Goal: Register for event/course

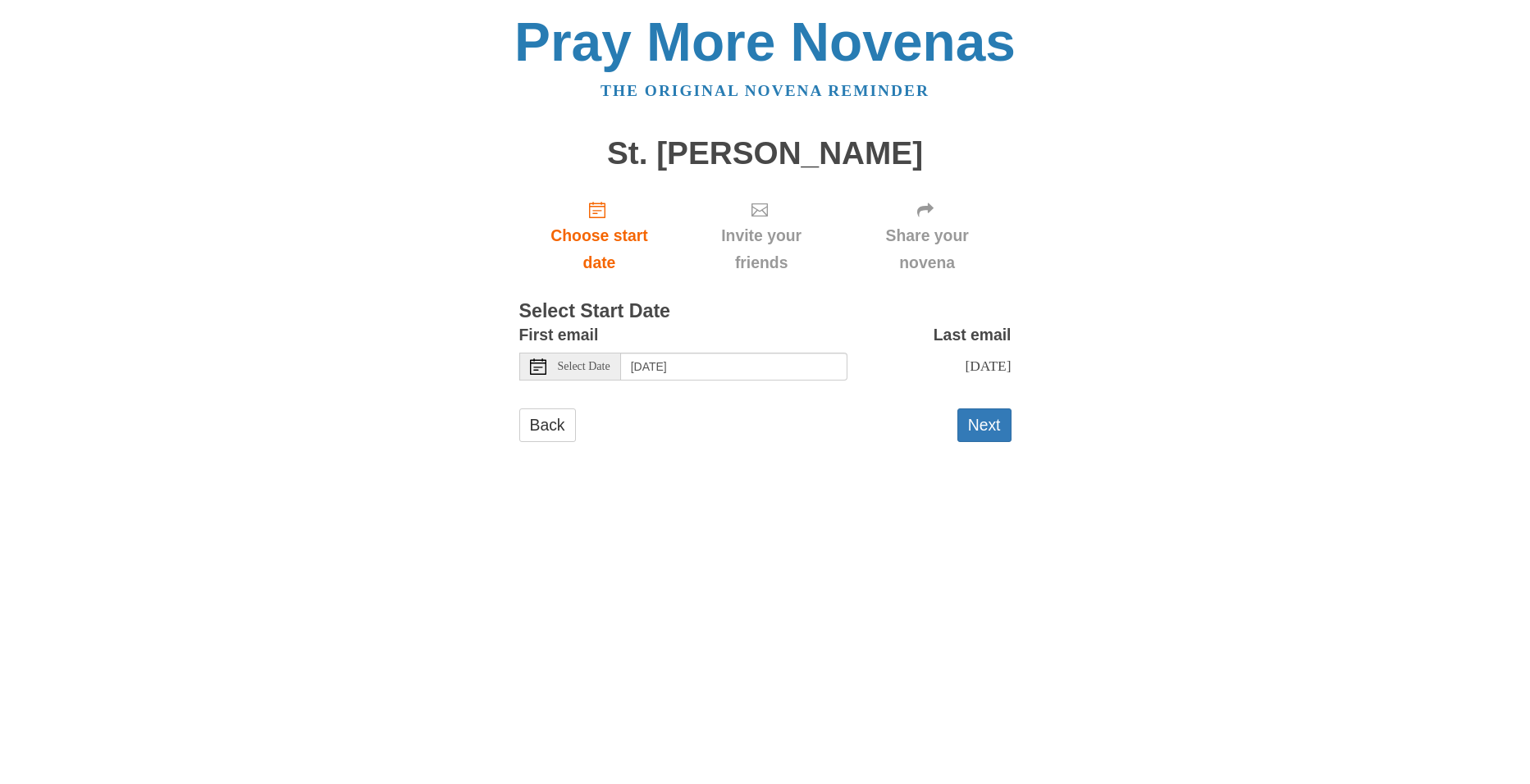
click at [587, 368] on span "Select Date" at bounding box center [584, 367] width 52 height 12
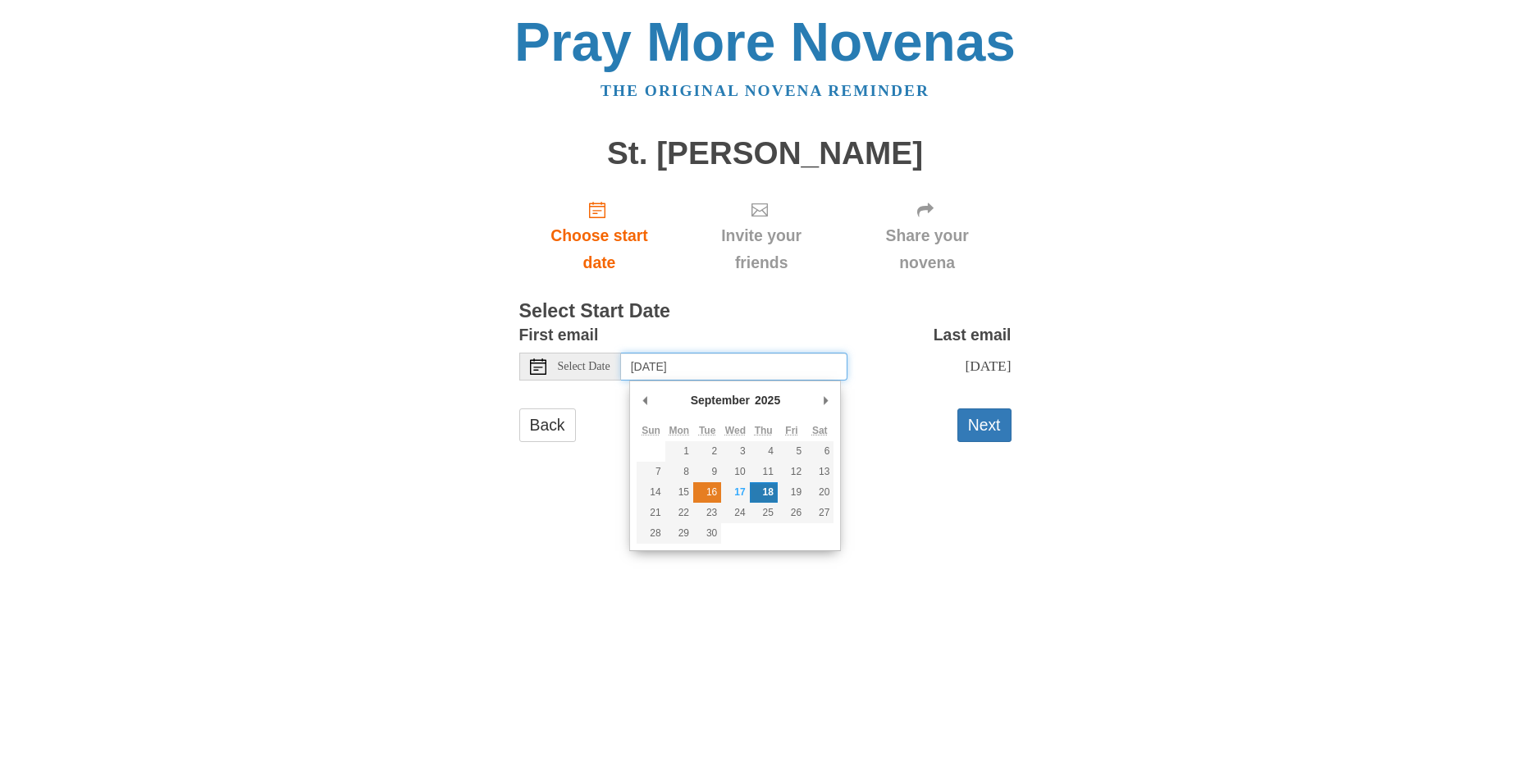
type input "Tuesday, September 16th"
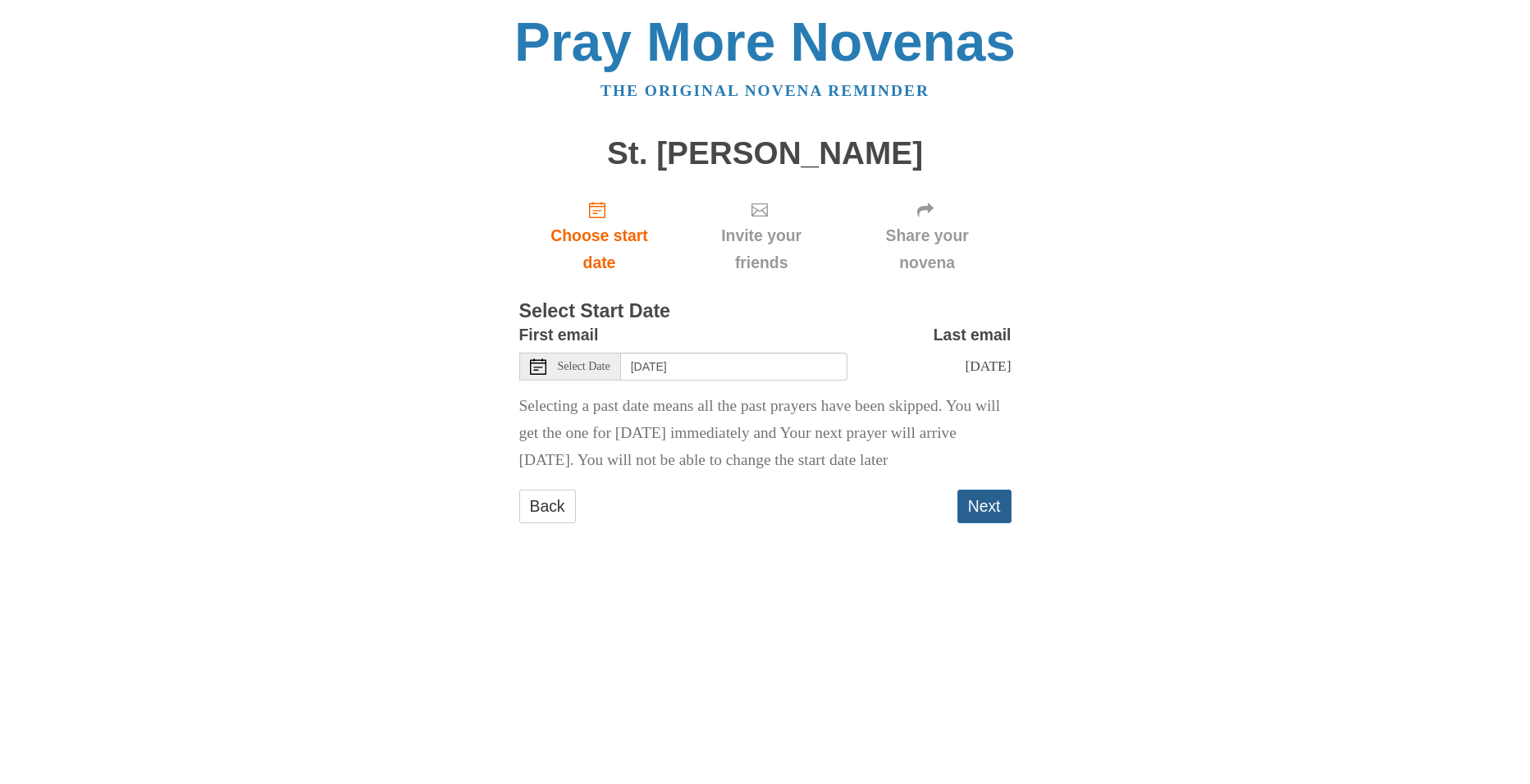
click at [981, 523] on button "Next" at bounding box center [984, 506] width 54 height 34
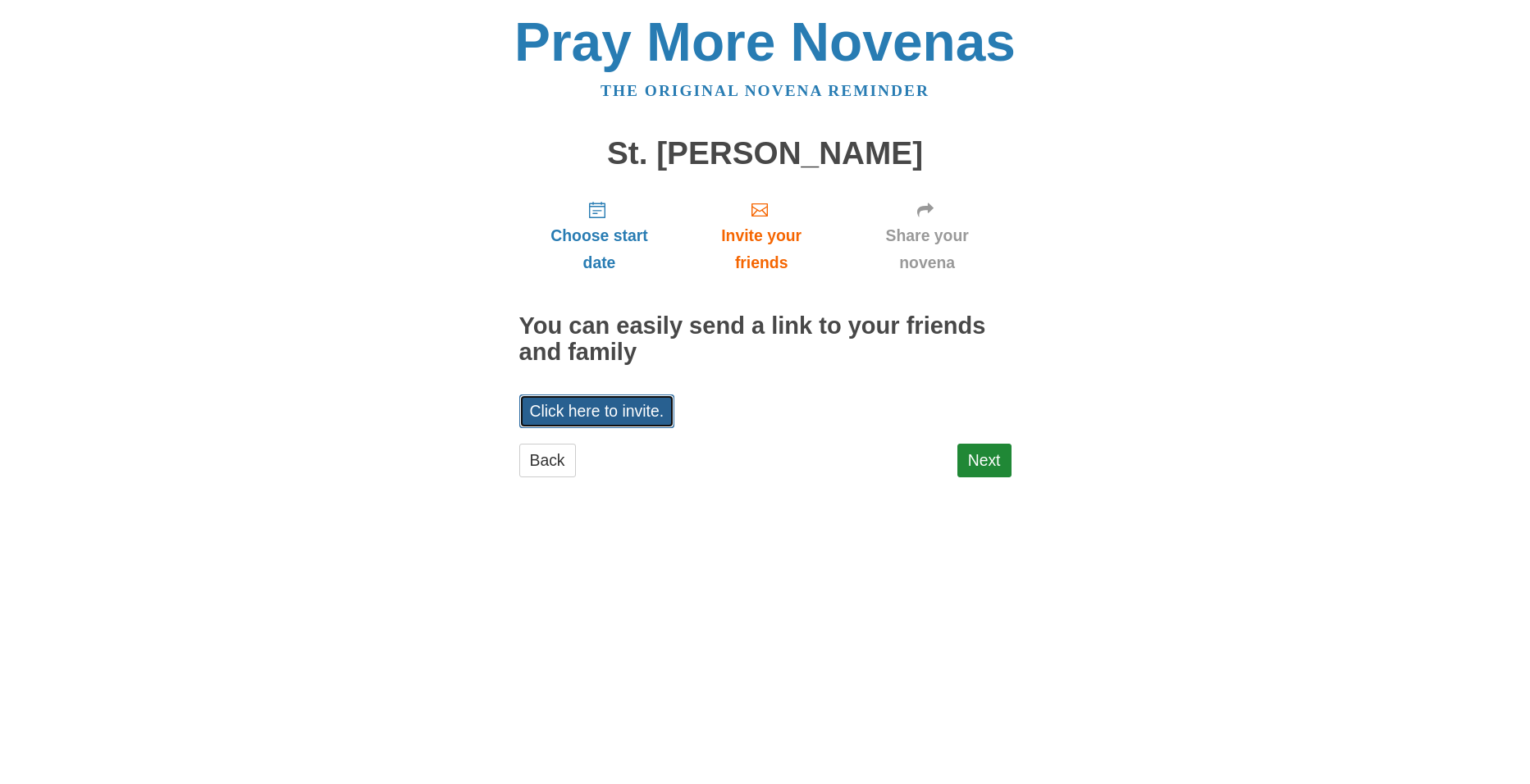
click at [583, 415] on link "Click here to invite." at bounding box center [597, 411] width 156 height 34
click at [373, 252] on div "Pray More Novenas The original novena reminder St. Jude Novena Choose start dat…" at bounding box center [765, 262] width 959 height 525
click at [536, 470] on link "Back" at bounding box center [547, 461] width 56 height 34
